Goal: Transaction & Acquisition: Purchase product/service

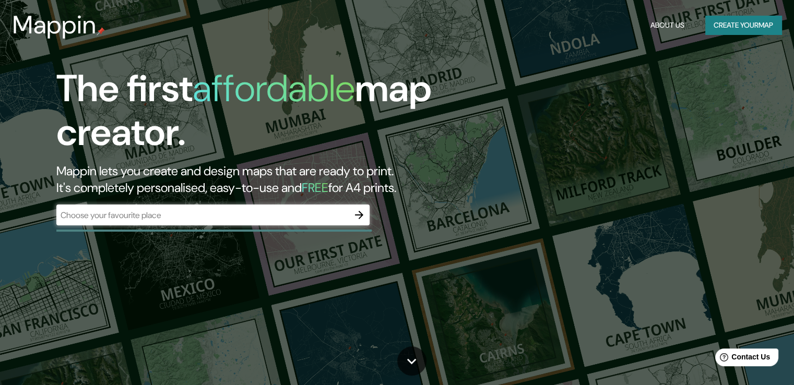
click at [169, 220] on input "text" at bounding box center [202, 215] width 293 height 12
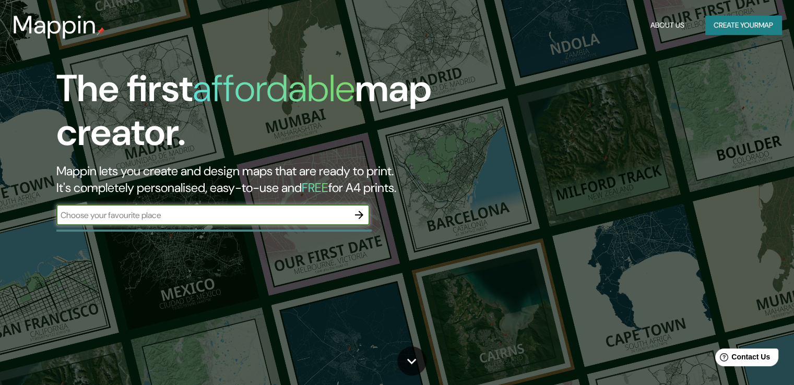
type input "[GEOGRAPHIC_DATA]"
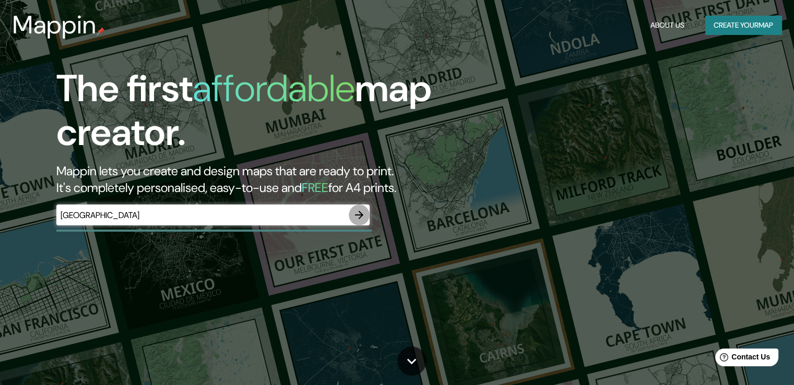
click at [365, 215] on icon "button" at bounding box center [359, 215] width 13 height 13
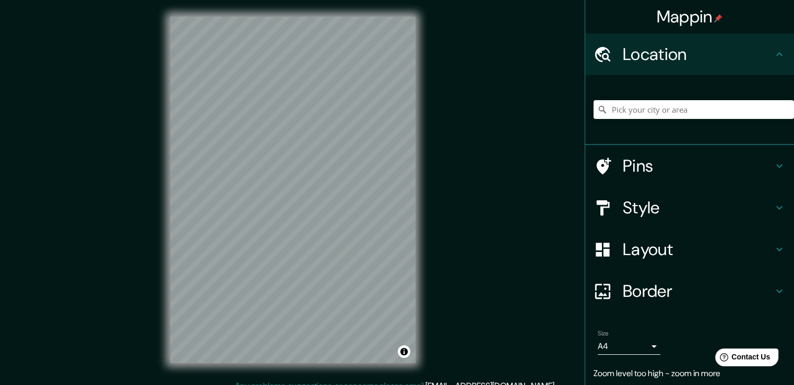
click at [317, 4] on div "© Mapbox © OpenStreetMap Improve this map" at bounding box center [293, 190] width 279 height 380
click at [774, 245] on icon at bounding box center [780, 249] width 13 height 13
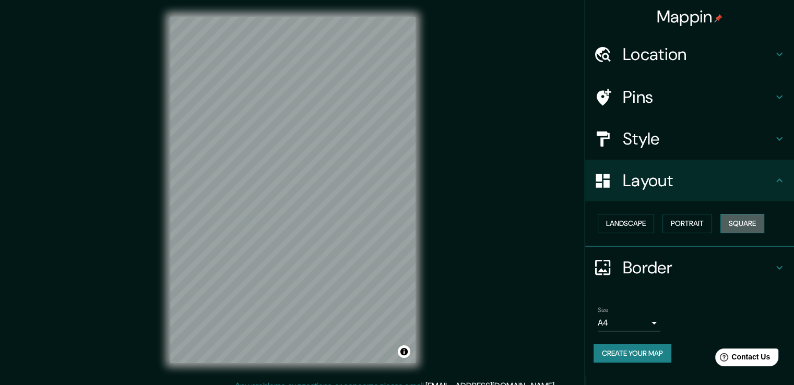
click at [752, 218] on button "Square" at bounding box center [743, 223] width 44 height 19
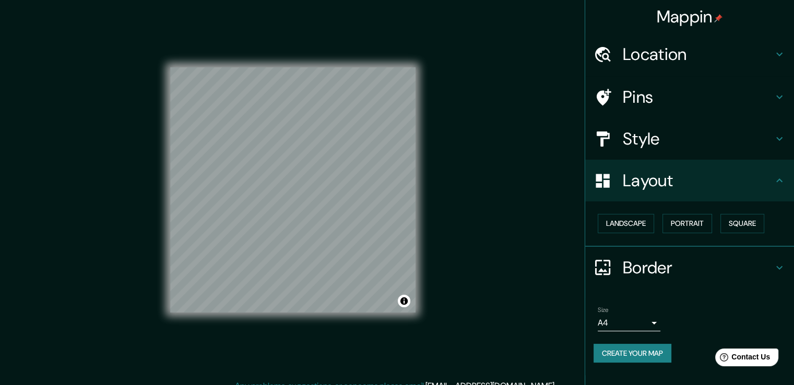
click at [774, 136] on icon at bounding box center [780, 139] width 13 height 13
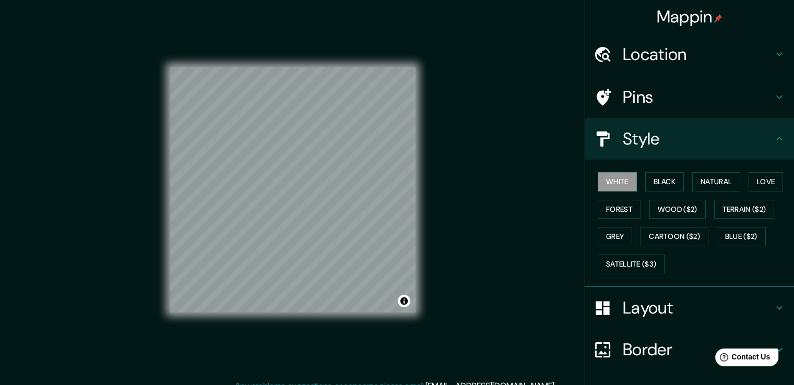
click at [774, 97] on icon at bounding box center [780, 97] width 13 height 13
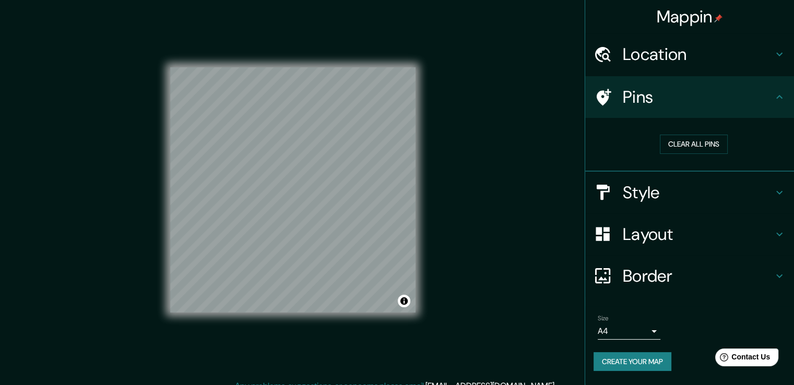
click at [779, 95] on icon at bounding box center [780, 97] width 13 height 13
click at [779, 51] on icon at bounding box center [780, 54] width 13 height 13
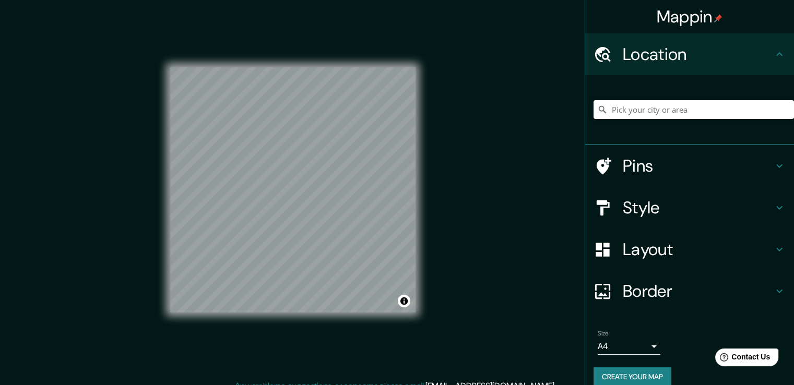
click at [779, 51] on div "Location" at bounding box center [690, 54] width 209 height 42
click at [774, 51] on icon at bounding box center [780, 54] width 13 height 13
click at [774, 209] on icon at bounding box center [780, 208] width 13 height 13
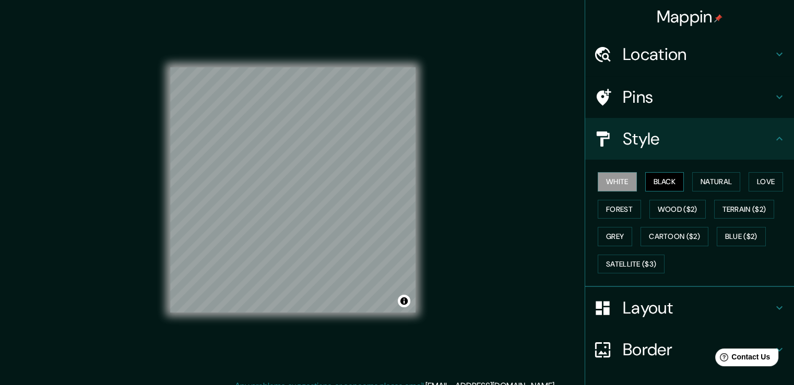
click at [651, 180] on button "Black" at bounding box center [665, 181] width 39 height 19
click at [702, 178] on button "Natural" at bounding box center [717, 181] width 48 height 19
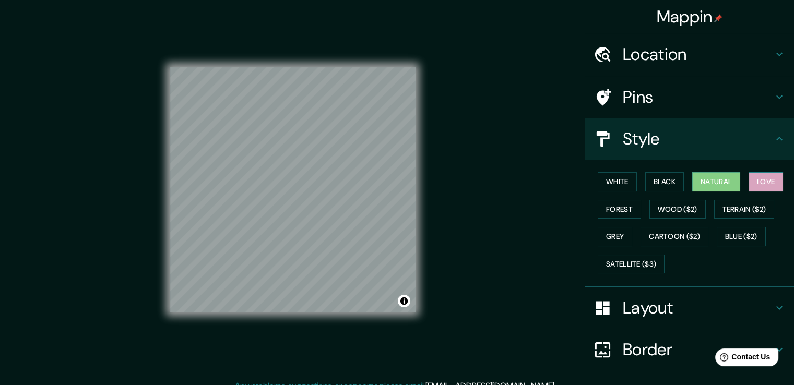
click at [774, 178] on button "Love" at bounding box center [766, 181] width 34 height 19
click at [621, 212] on button "Forest" at bounding box center [619, 209] width 43 height 19
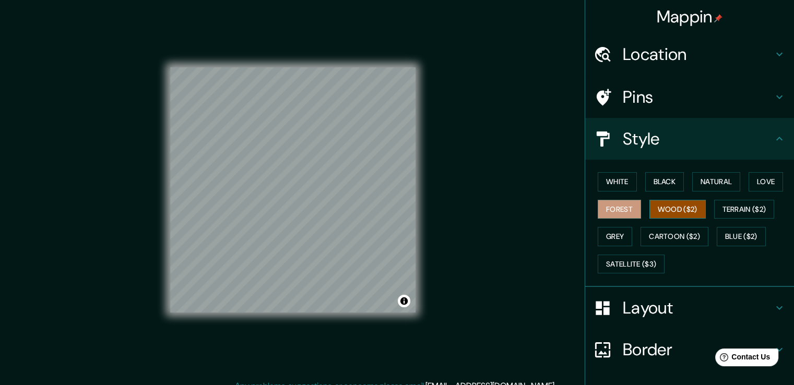
click at [670, 209] on button "Wood ($2)" at bounding box center [678, 209] width 56 height 19
click at [619, 235] on button "Grey" at bounding box center [615, 236] width 34 height 19
drag, startPoint x: 664, startPoint y: 209, endPoint x: 639, endPoint y: 214, distance: 25.4
click at [664, 209] on button "Wood ($2)" at bounding box center [678, 209] width 56 height 19
click at [610, 227] on button "Grey" at bounding box center [615, 236] width 34 height 19
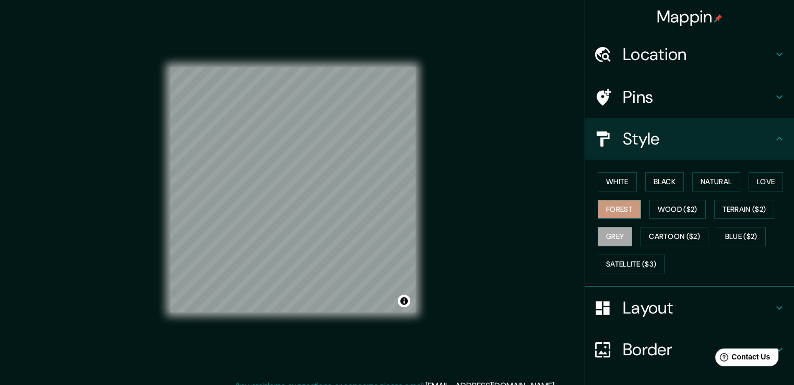
click at [616, 208] on button "Forest" at bounding box center [619, 209] width 43 height 19
click at [653, 204] on button "Wood ($2)" at bounding box center [678, 209] width 56 height 19
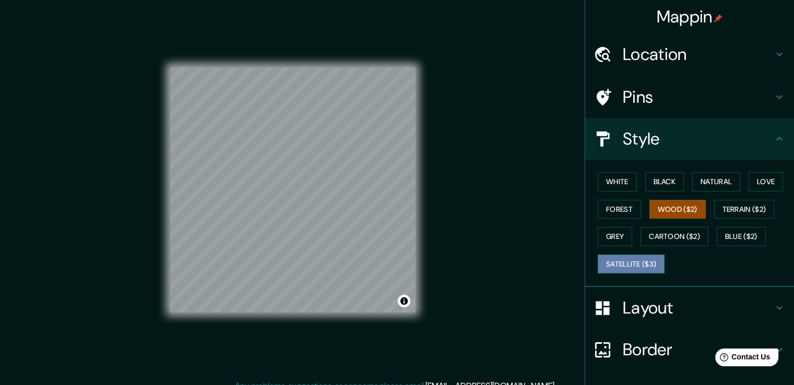
click at [631, 264] on button "Satellite ($3)" at bounding box center [631, 264] width 67 height 19
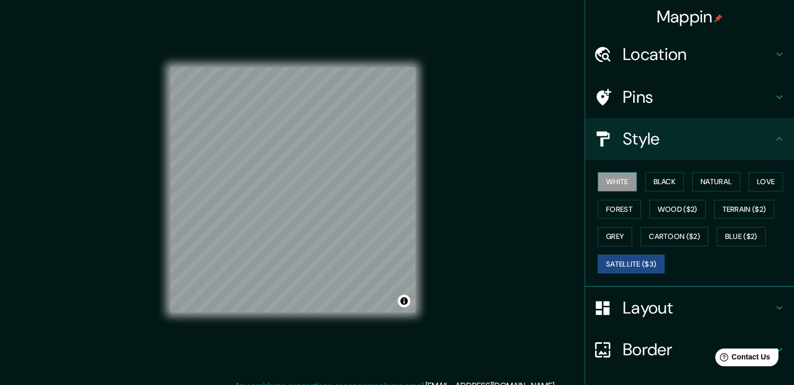
click at [611, 180] on button "White" at bounding box center [617, 181] width 39 height 19
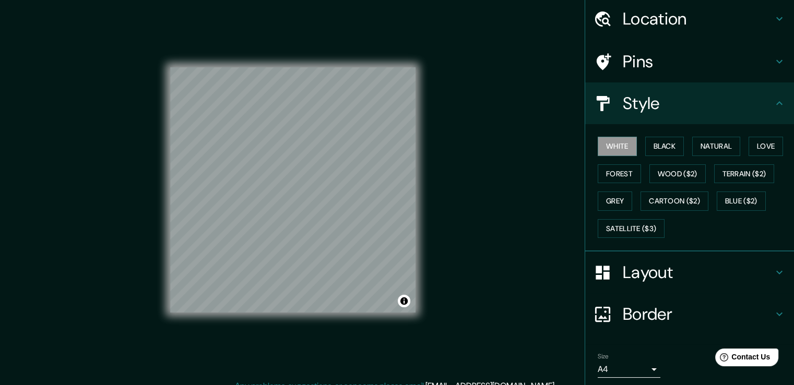
scroll to position [71, 0]
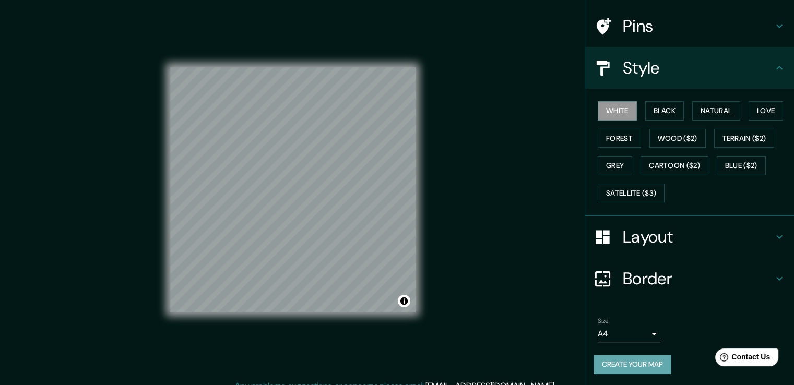
click at [641, 361] on button "Create your map" at bounding box center [633, 364] width 78 height 19
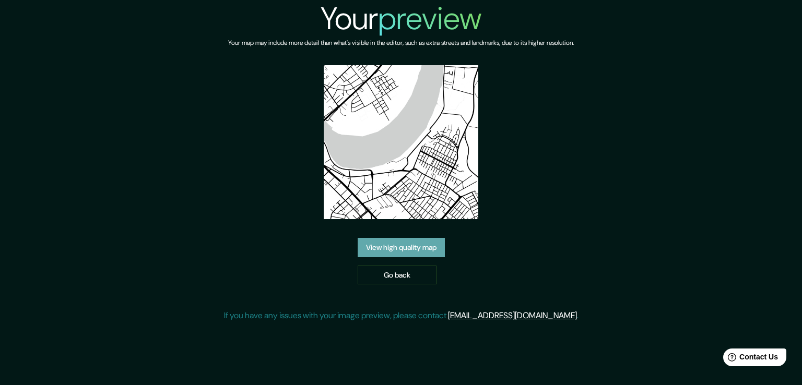
click at [419, 240] on link "View high quality map" at bounding box center [401, 247] width 87 height 19
